Goal: Information Seeking & Learning: Find specific fact

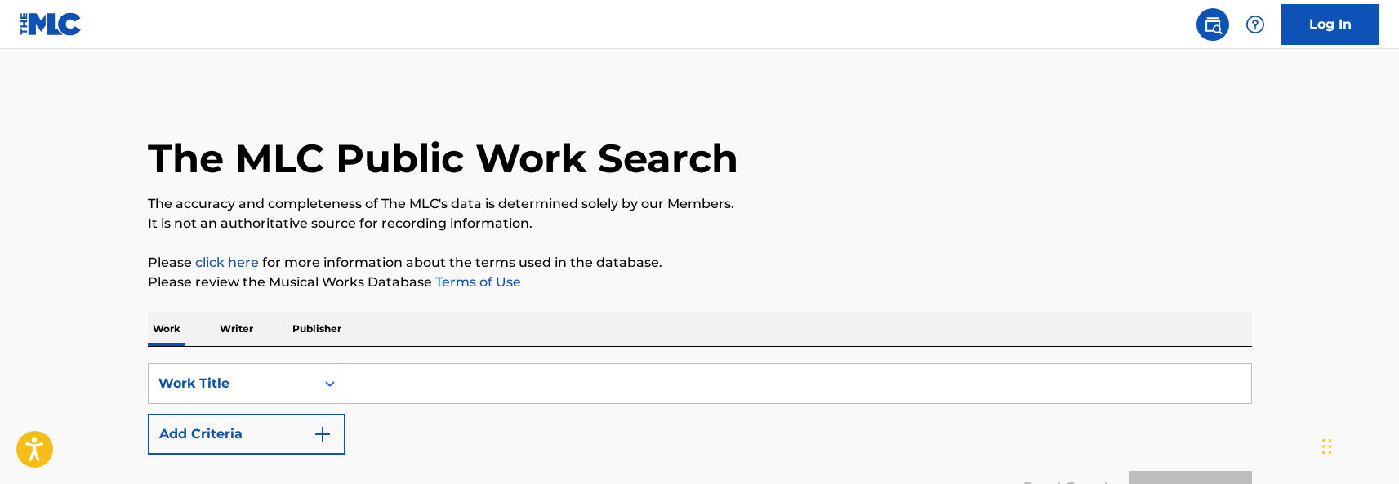
click at [390, 443] on div "SearchWithCriteria6a488871-807a-4e79-8c40-0dd2eb77ed31 Work Title Add Criteria" at bounding box center [700, 408] width 1104 height 91
click at [406, 376] on input "Search Form" at bounding box center [798, 383] width 906 height 39
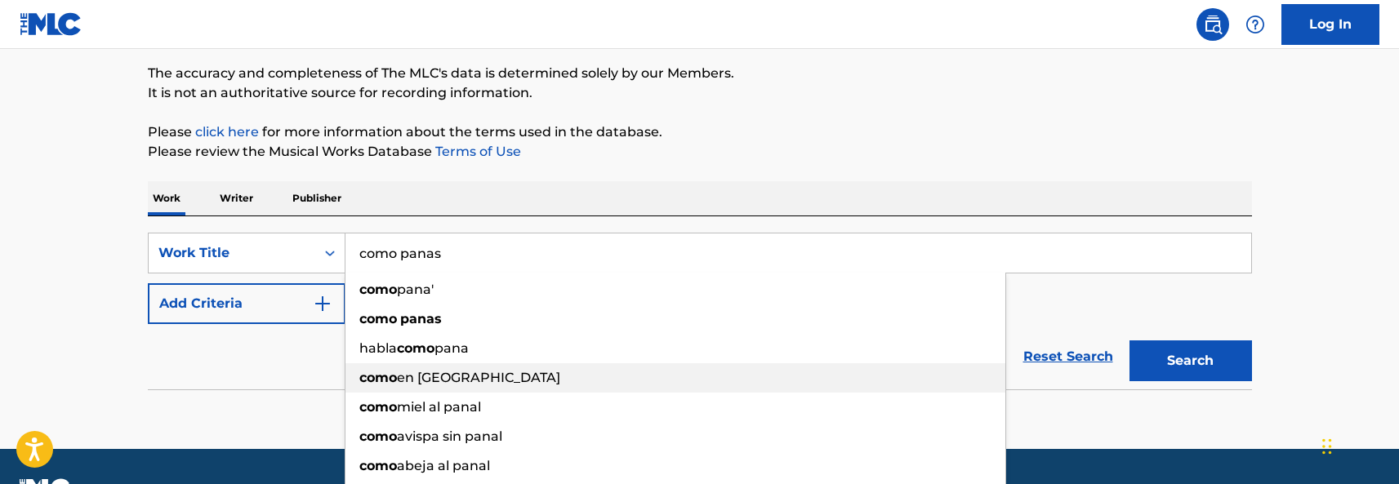
scroll to position [163, 0]
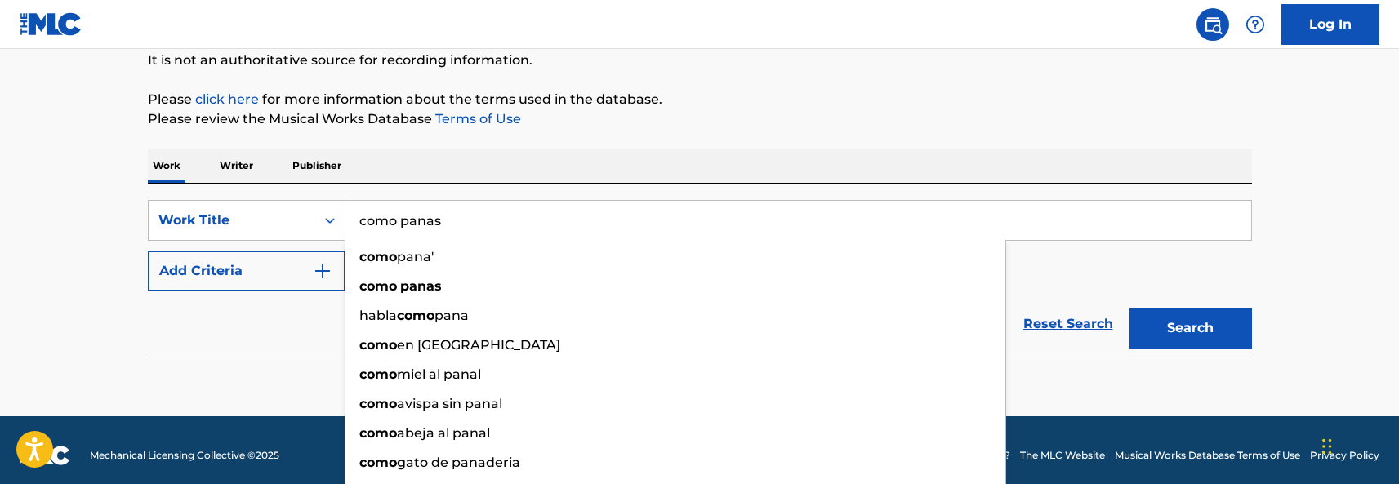
type input "como panas"
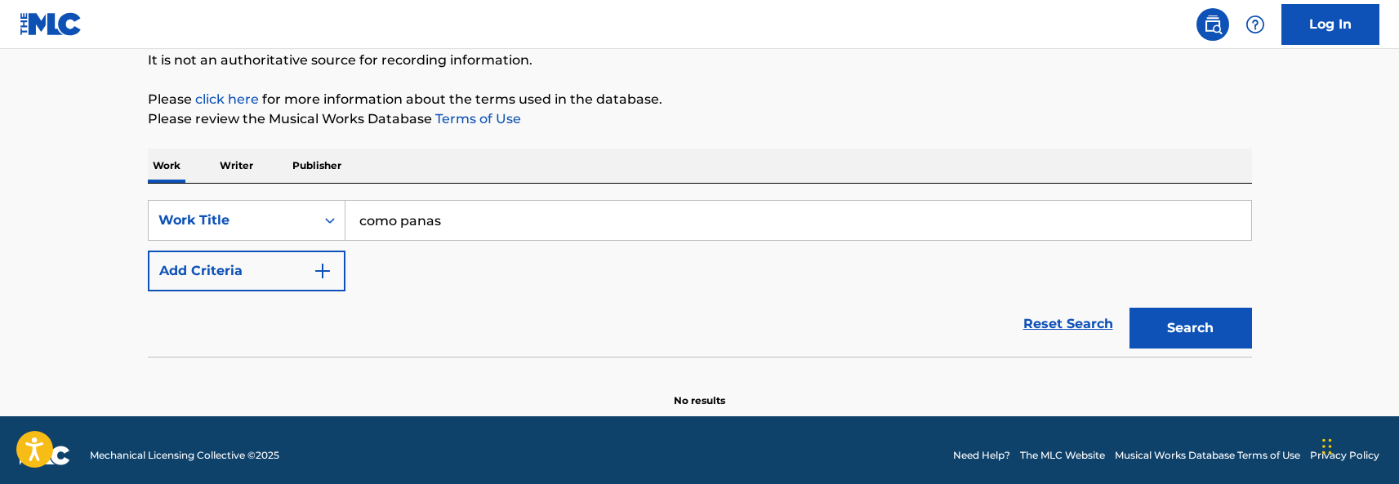
drag, startPoint x: 251, startPoint y: 310, endPoint x: 260, endPoint y: 304, distance: 11.8
click at [253, 309] on div "Reset Search Search" at bounding box center [700, 324] width 1104 height 65
click at [317, 278] on img "Search Form" at bounding box center [323, 271] width 20 height 20
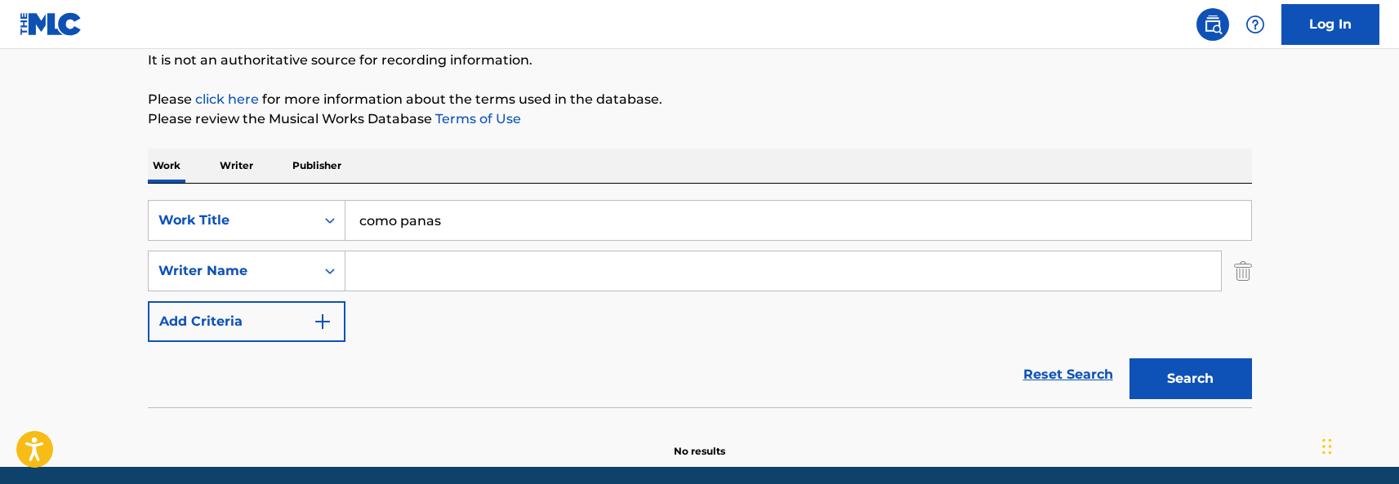
click at [425, 264] on input "Search Form" at bounding box center [782, 271] width 875 height 39
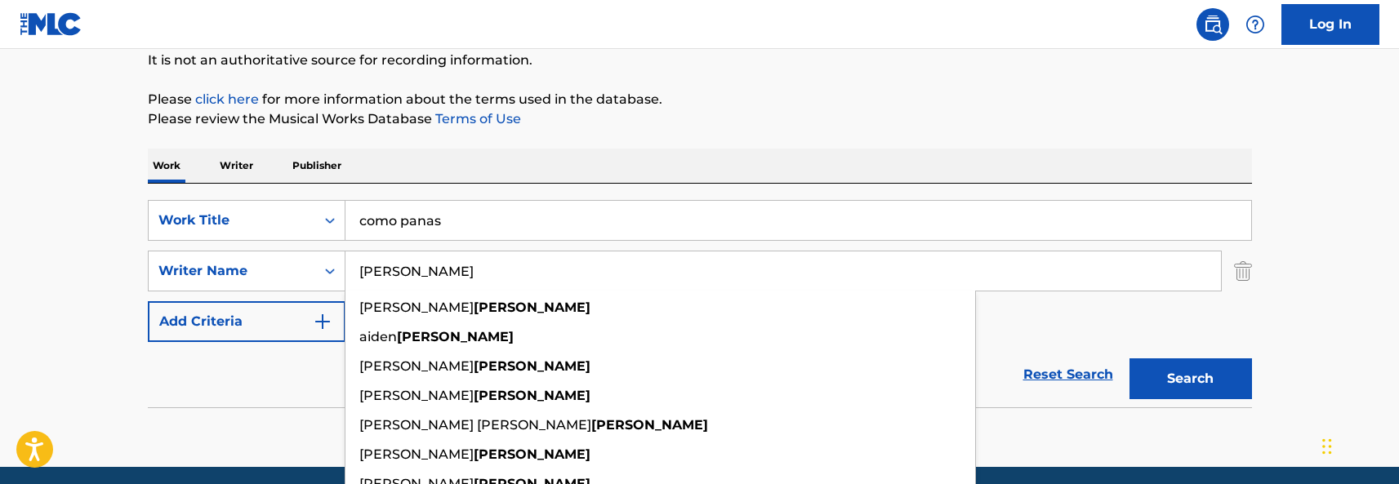
type input "[PERSON_NAME]"
click at [1129, 358] on button "Search" at bounding box center [1190, 378] width 122 height 41
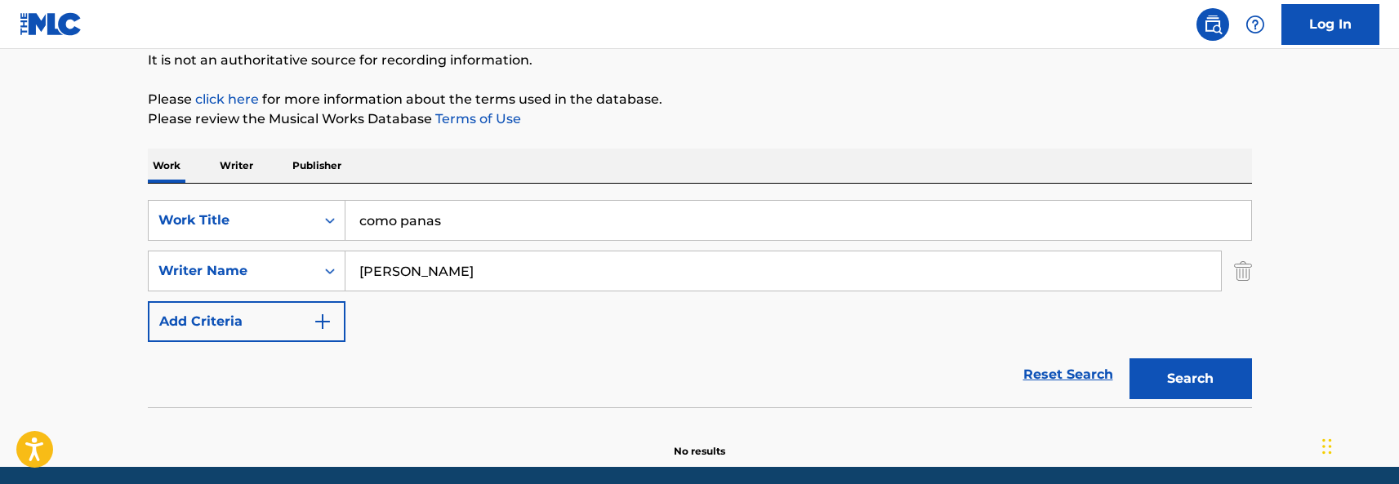
scroll to position [225, 0]
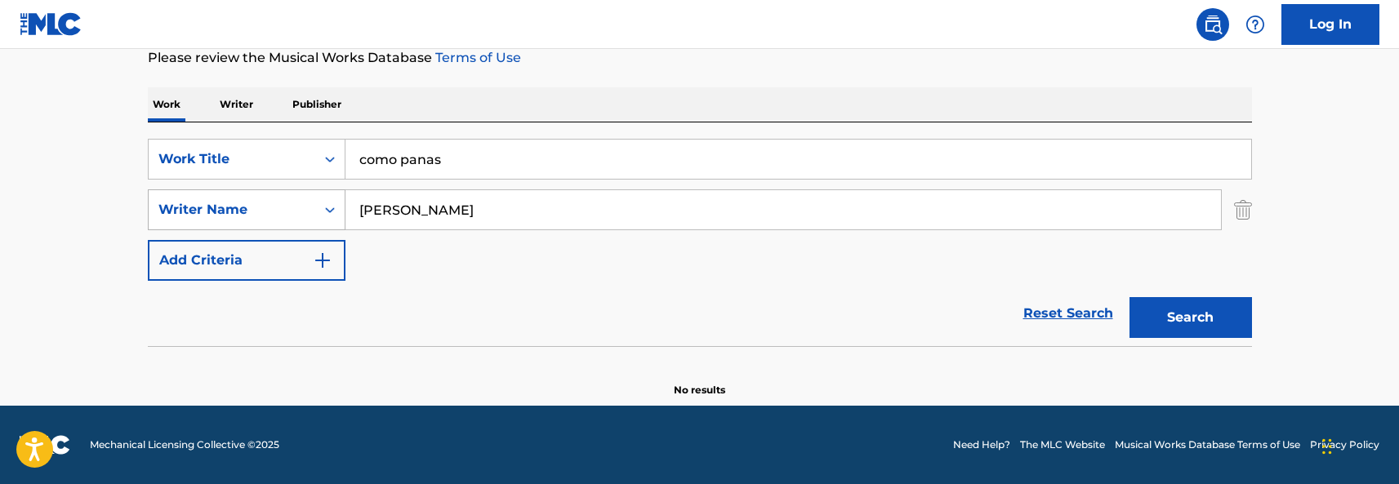
drag, startPoint x: 423, startPoint y: 217, endPoint x: 239, endPoint y: 207, distance: 184.0
click at [239, 207] on div "SearchWithCriteriaec33e4f6-6612-49a9-b6df-08a39301498a Writer Name [PERSON_NAME]" at bounding box center [700, 209] width 1104 height 41
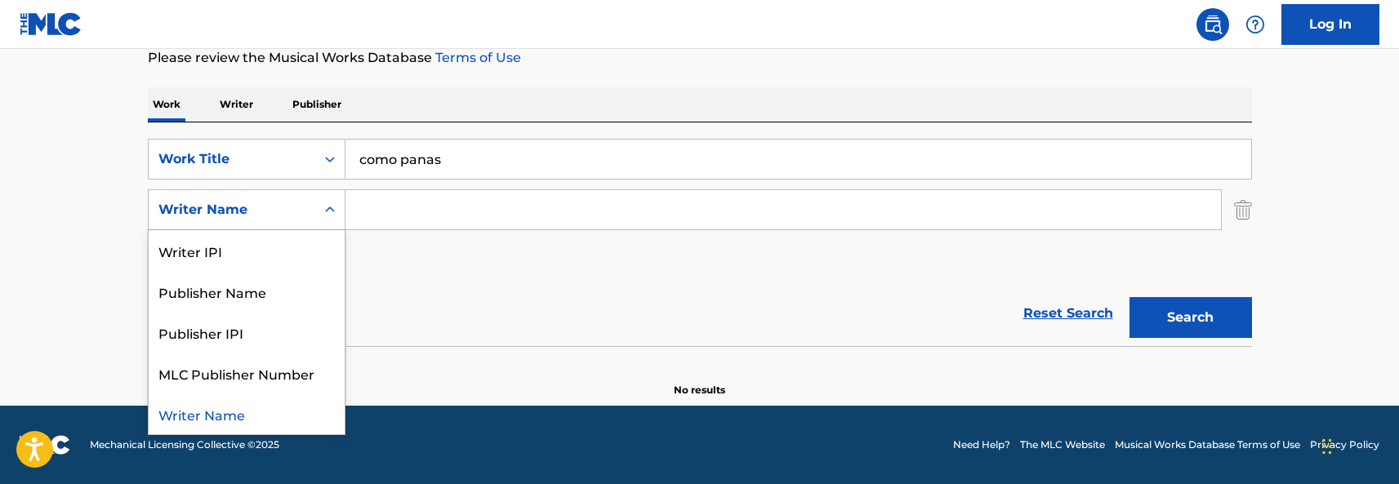
click at [278, 207] on div "Writer Name" at bounding box center [231, 210] width 147 height 20
click at [822, 274] on div "SearchWithCriteria6a488871-807a-4e79-8c40-0dd2eb77ed31 Work Title como panas Se…" at bounding box center [700, 210] width 1104 height 142
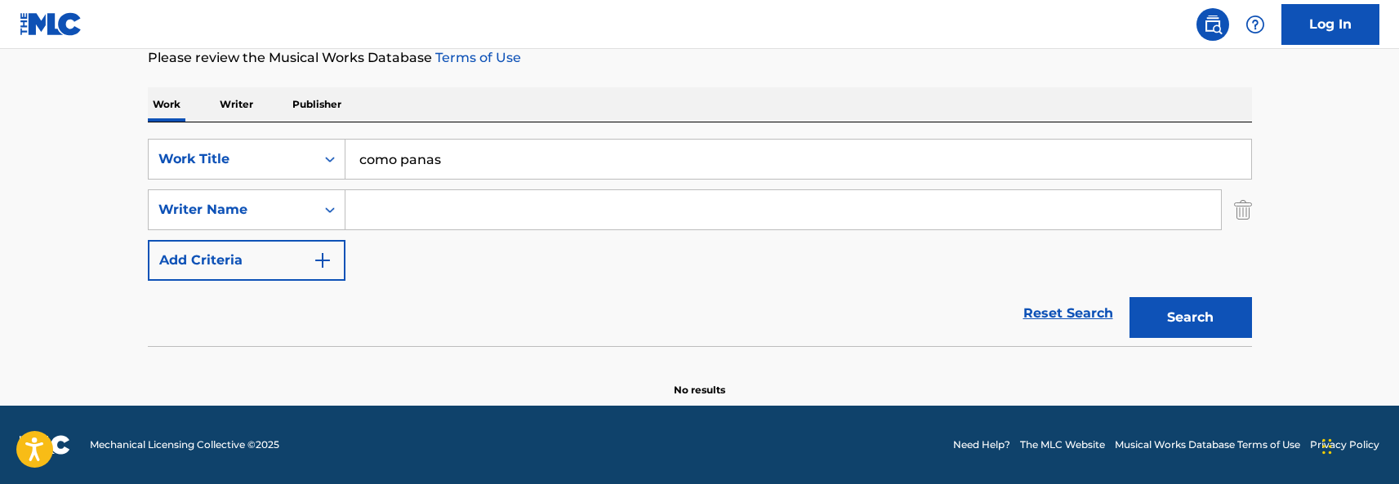
drag, startPoint x: 1285, startPoint y: 299, endPoint x: 1185, endPoint y: 314, distance: 101.5
click at [1283, 299] on main "The MLC Public Work Search The accuracy and completeness of The MLC's data is d…" at bounding box center [699, 114] width 1399 height 581
click at [1185, 314] on button "Search" at bounding box center [1190, 317] width 122 height 41
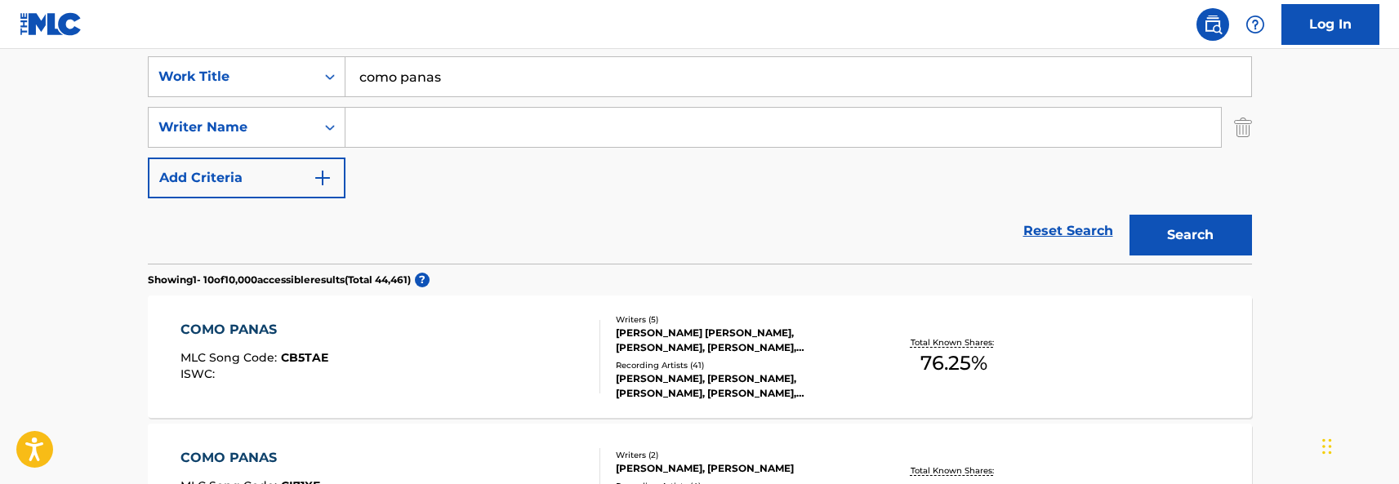
scroll to position [388, 0]
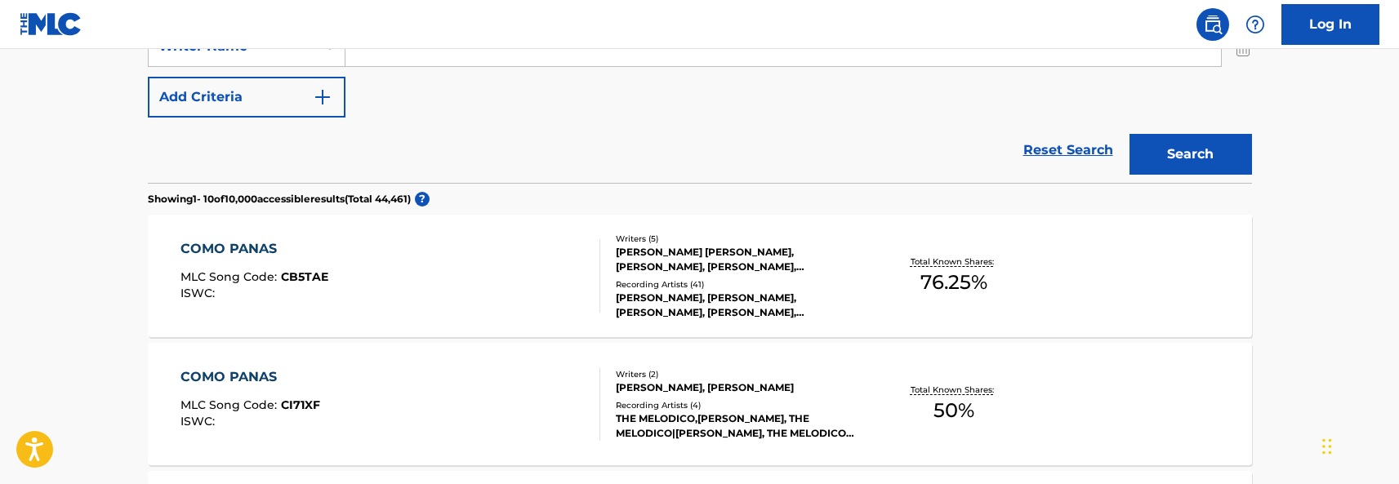
click at [435, 286] on div "COMO PANAS MLC Song Code : CB5TAE ISWC :" at bounding box center [390, 275] width 420 height 73
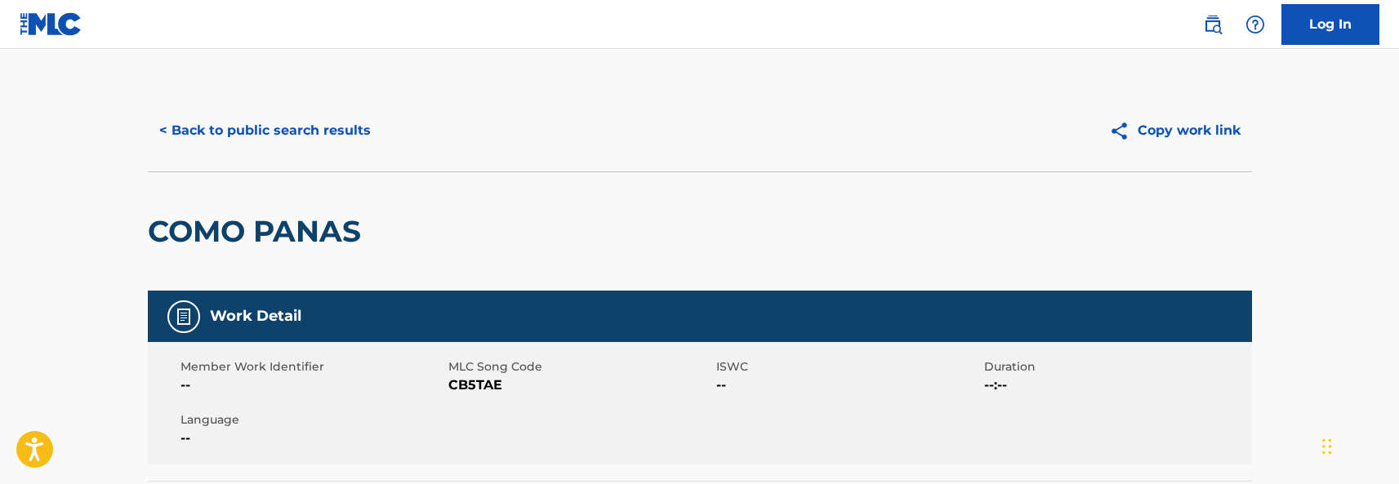
click at [1167, 141] on button "Copy work link" at bounding box center [1175, 130] width 154 height 41
